Goal: Browse casually

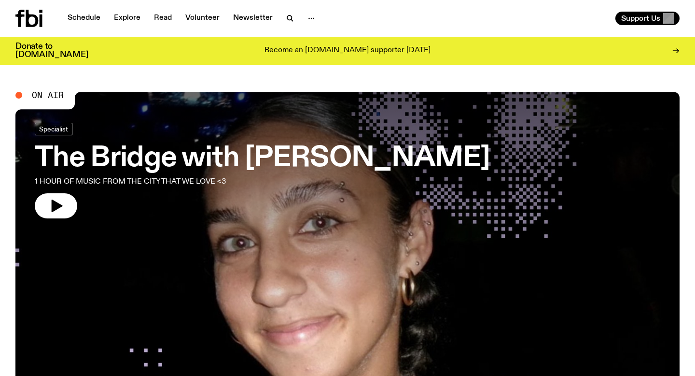
click at [29, 95] on div "On Air" at bounding box center [39, 95] width 48 height 9
click at [29, 94] on div "On Air" at bounding box center [39, 95] width 48 height 9
click at [24, 92] on div "On Air" at bounding box center [39, 95] width 48 height 9
click at [52, 196] on button "button" at bounding box center [56, 205] width 42 height 25
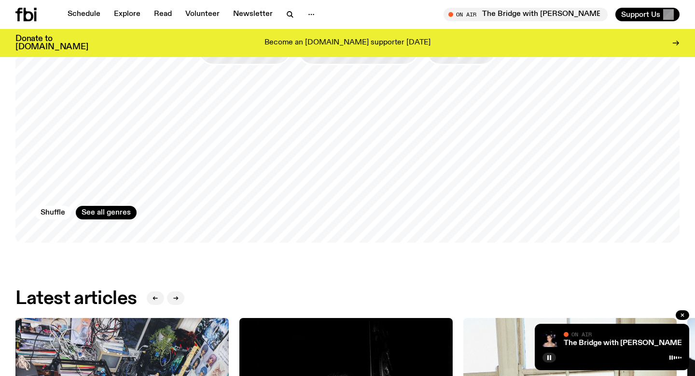
scroll to position [971, 0]
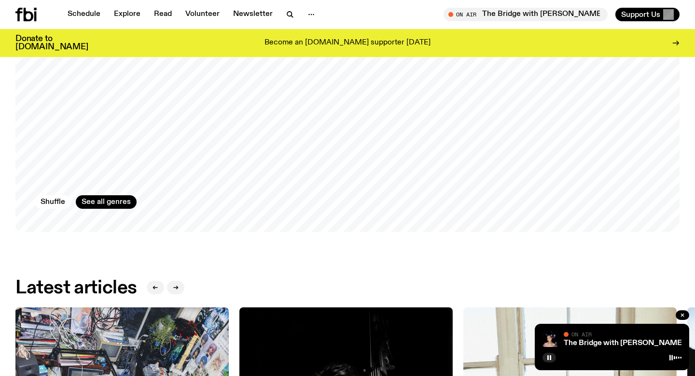
click at [626, 349] on div "The Bridge with Kez [PERSON_NAME] On Air On Air" at bounding box center [612, 346] width 154 height 46
click at [675, 358] on icon at bounding box center [675, 357] width 12 height 8
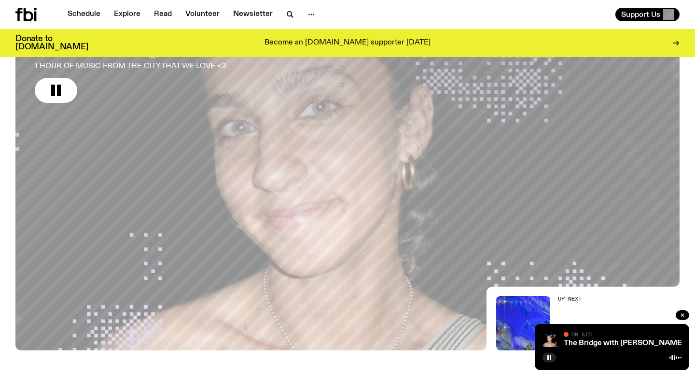
scroll to position [0, 0]
